Goal: Information Seeking & Learning: Find specific fact

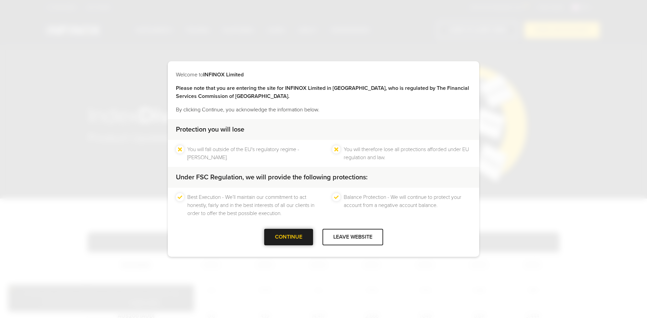
click at [288, 237] on div at bounding box center [288, 237] width 0 height 0
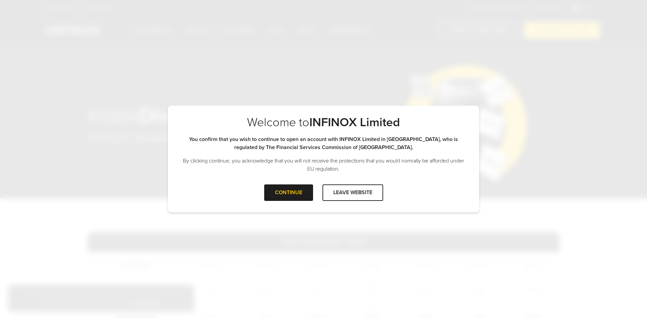
drag, startPoint x: 296, startPoint y: 196, endPoint x: 313, endPoint y: 202, distance: 18.0
click at [296, 196] on div "CONTINUE" at bounding box center [288, 193] width 49 height 17
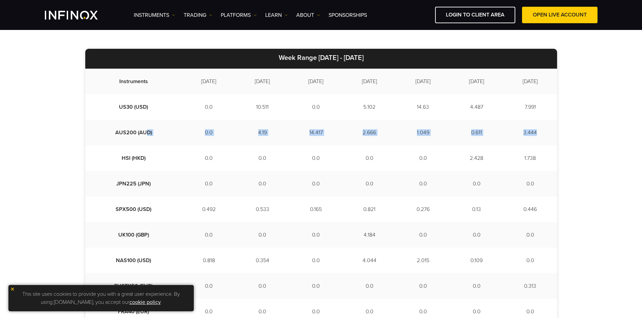
drag, startPoint x: 134, startPoint y: 132, endPoint x: 544, endPoint y: 132, distance: 409.5
click at [544, 132] on tr "AUS200 (AUD) 0.0 4.19 14.417 2.666 1.049 0.611 3.444" at bounding box center [321, 133] width 472 height 26
click at [572, 129] on div "Week Range [DATE] - [DATE] Instruments [DATE] [DATE] [DATE] [DATE] [DATE] [DATE…" at bounding box center [321, 257] width 642 height 485
drag, startPoint x: 169, startPoint y: 133, endPoint x: 551, endPoint y: 133, distance: 381.9
click at [551, 133] on tr "AUS200 (AUD) 0.0 4.19 14.417 2.666 1.049 0.611 3.444" at bounding box center [321, 133] width 472 height 26
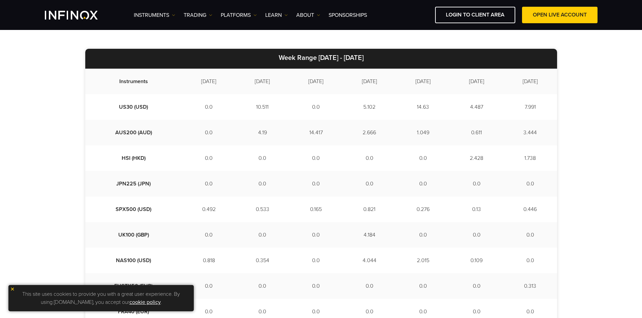
click at [582, 131] on div "Week Range [DATE] - [DATE] Instruments [DATE] [DATE] [DATE] [DATE] [DATE] [DATE…" at bounding box center [321, 257] width 642 height 485
click at [14, 290] on img at bounding box center [12, 289] width 5 height 5
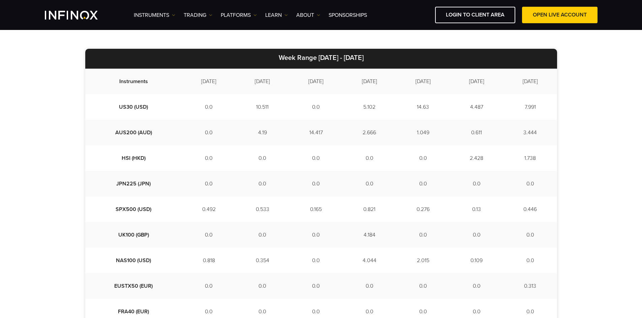
click at [30, 251] on div "Week Range [DATE] - [DATE] Instruments [DATE] [DATE] [DATE] [DATE] [DATE] [DATE…" at bounding box center [321, 257] width 642 height 485
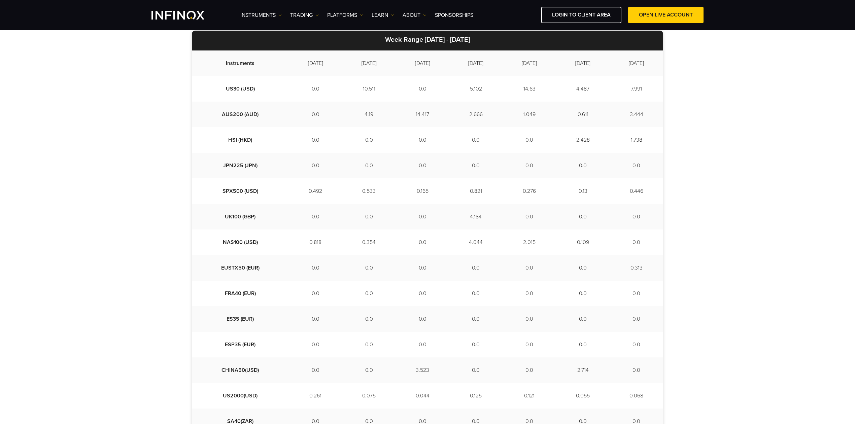
scroll to position [189, 0]
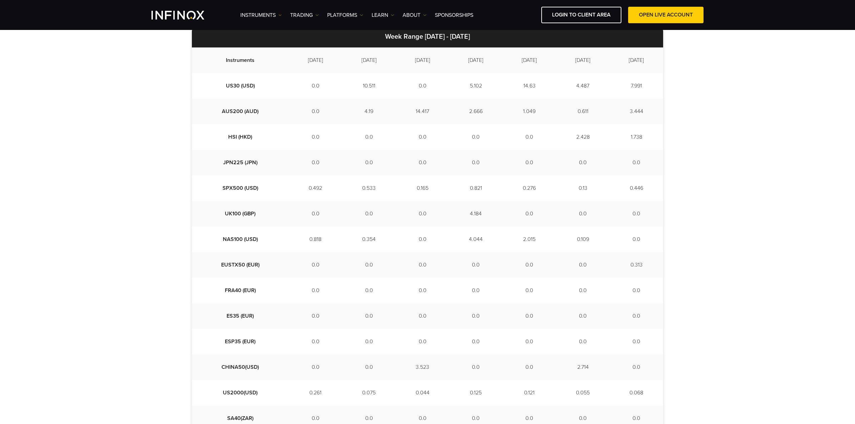
click at [646, 127] on div "Week Range [DATE] - [DATE] Instruments [DATE] [DATE] [DATE] [DATE] [DATE] [DATE…" at bounding box center [427, 236] width 855 height 485
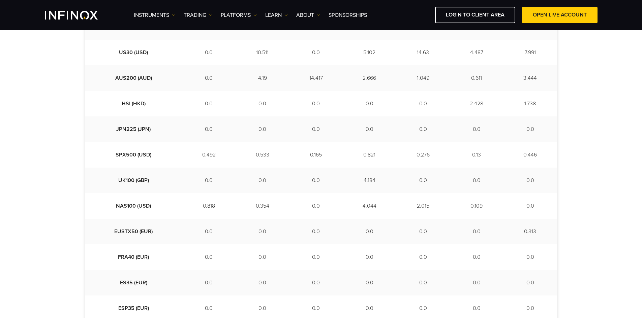
scroll to position [122, 0]
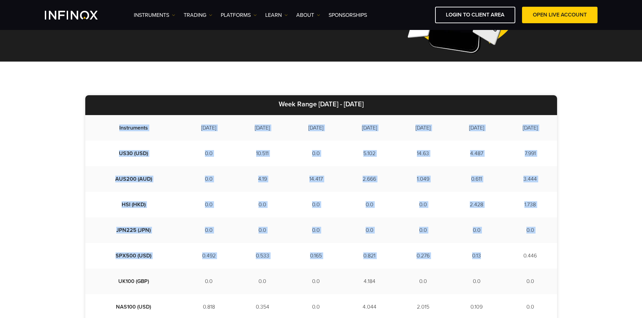
drag, startPoint x: 107, startPoint y: 128, endPoint x: 473, endPoint y: 258, distance: 388.3
click at [473, 258] on tbody "Instruments [DATE] [DATE] [DATE] [DATE] [DATE] [DATE] [DATE] US30 (USD) 0.0 10.…" at bounding box center [321, 307] width 472 height 384
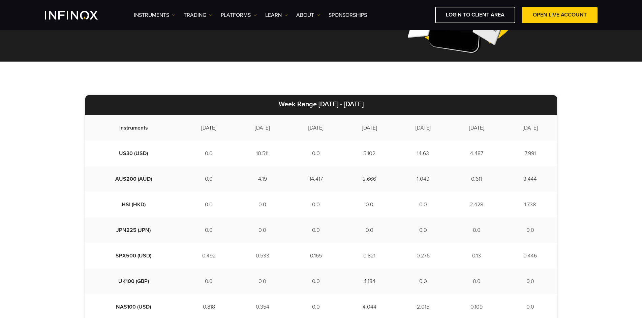
drag, startPoint x: 589, startPoint y: 185, endPoint x: 522, endPoint y: 182, distance: 67.1
click at [589, 185] on div "Week Range [DATE] - [DATE] Instruments [DATE] [DATE] [DATE] [DATE] [DATE] [DATE…" at bounding box center [321, 304] width 642 height 485
